Goal: Task Accomplishment & Management: Use online tool/utility

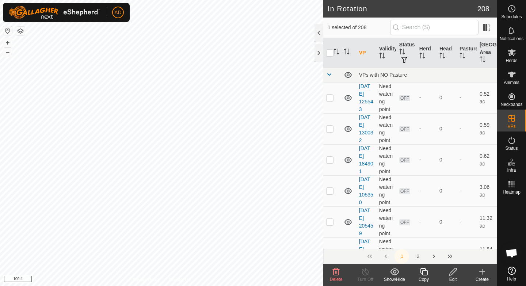
click at [453, 276] on div "Edit" at bounding box center [452, 279] width 29 height 7
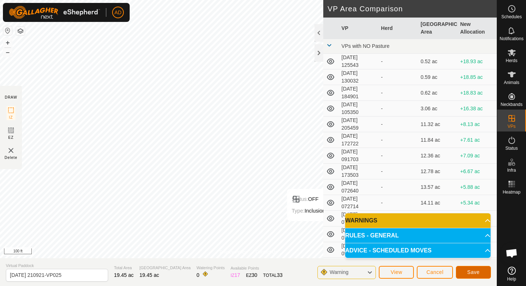
click at [470, 271] on span "Save" at bounding box center [473, 272] width 12 height 6
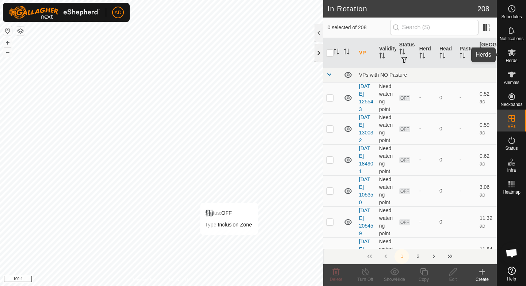
click at [512, 54] on icon at bounding box center [511, 52] width 9 height 9
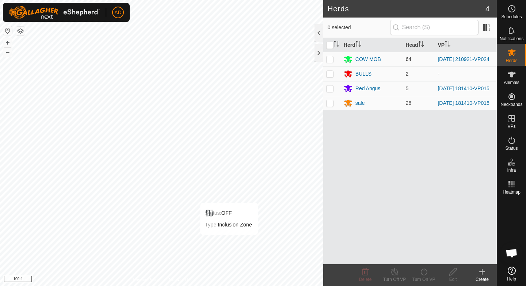
click at [328, 60] on p-checkbox at bounding box center [329, 59] width 7 height 6
checkbox input "true"
click at [425, 274] on icon at bounding box center [423, 271] width 9 height 9
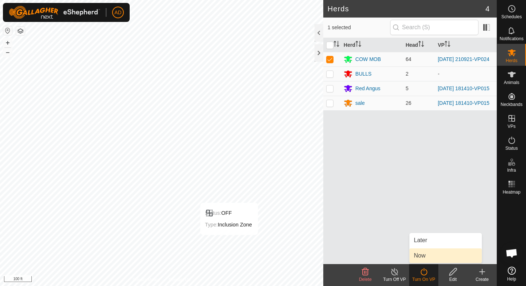
click at [420, 259] on link "Now" at bounding box center [445, 255] width 72 height 15
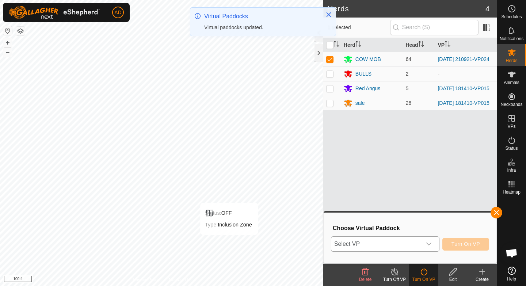
click at [407, 240] on span "Select VP" at bounding box center [376, 244] width 90 height 15
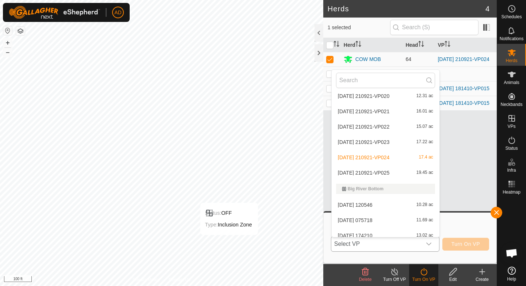
scroll to position [678, 0]
click at [362, 160] on li "[DATE] 210921-VP025 19.45 ac" at bounding box center [385, 157] width 108 height 15
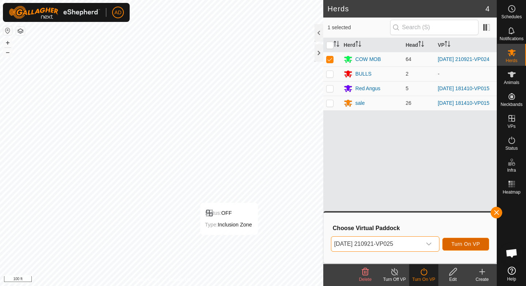
click at [472, 245] on span "Turn On VP" at bounding box center [465, 244] width 28 height 6
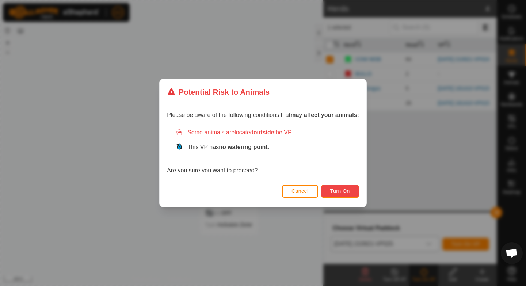
click at [343, 191] on span "Turn On" at bounding box center [340, 191] width 20 height 6
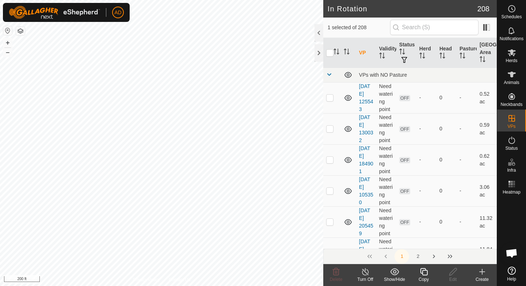
click at [430, 275] on copy-svg-icon at bounding box center [423, 271] width 29 height 9
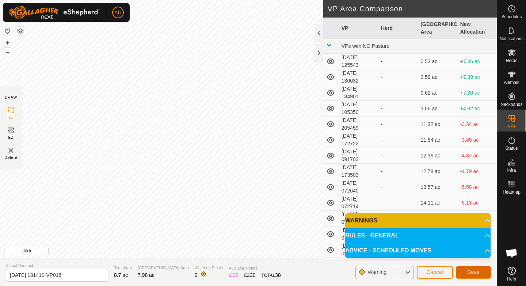
click at [473, 272] on span "Save" at bounding box center [473, 272] width 12 height 6
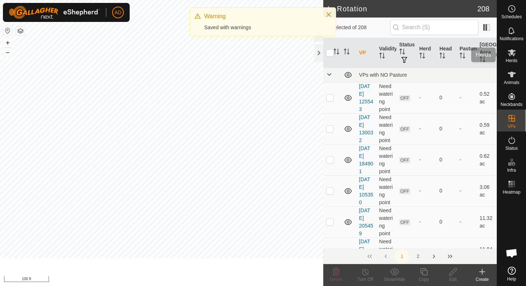
click at [514, 60] on span "Herds" at bounding box center [511, 60] width 12 height 4
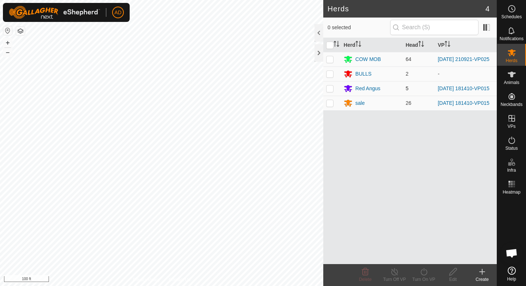
click at [329, 87] on p-checkbox at bounding box center [329, 88] width 7 height 6
checkbox input "true"
click at [330, 104] on p-checkbox at bounding box center [329, 103] width 7 height 6
checkbox input "true"
click at [420, 273] on icon at bounding box center [423, 271] width 9 height 9
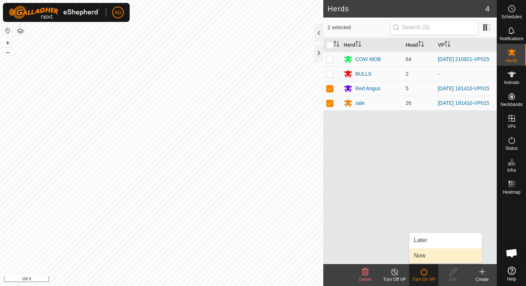
click at [422, 258] on link "Now" at bounding box center [445, 255] width 72 height 15
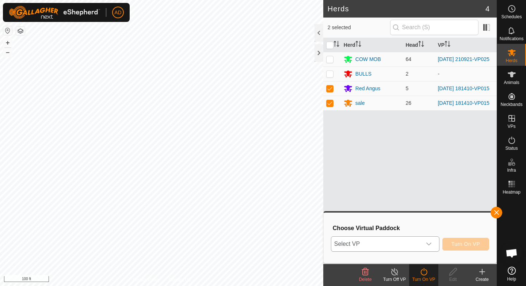
click at [386, 243] on span "Select VP" at bounding box center [376, 244] width 90 height 15
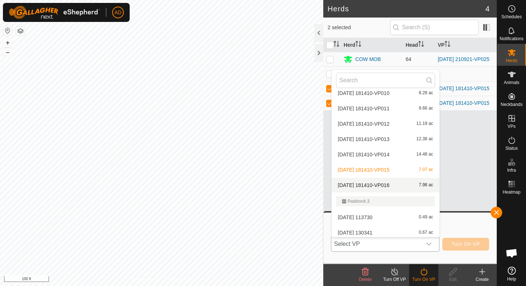
scroll to position [1790, 0]
click at [357, 184] on span "[DATE] 181410-VP016" at bounding box center [363, 185] width 51 height 5
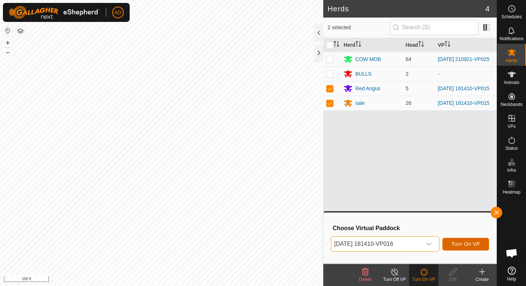
click at [476, 243] on span "Turn On VP" at bounding box center [465, 244] width 28 height 6
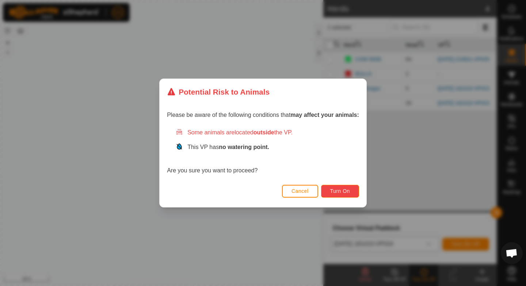
click at [342, 190] on span "Turn On" at bounding box center [340, 191] width 20 height 6
